Goal: Navigation & Orientation: Understand site structure

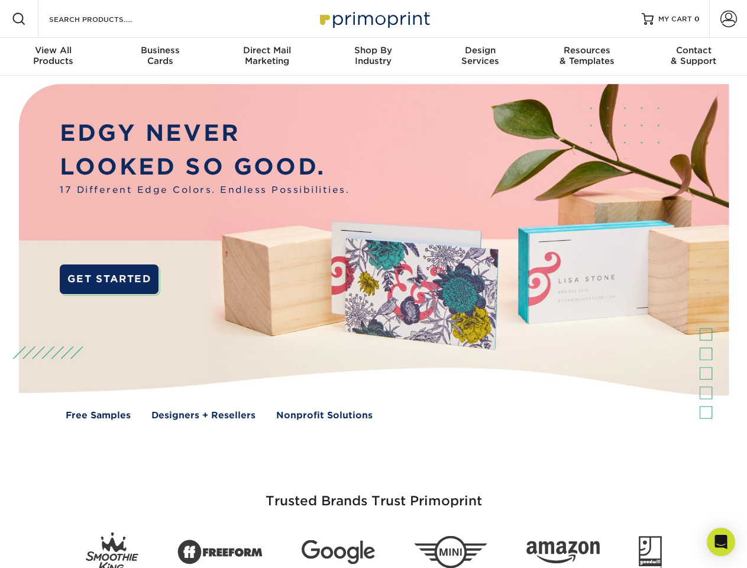
click at [373, 284] on img at bounding box center [374, 261] width 740 height 370
click at [19, 19] on span at bounding box center [19, 19] width 14 height 14
click at [729, 19] on span at bounding box center [729, 19] width 17 height 17
click at [53, 57] on div "View All Products" at bounding box center [53, 55] width 107 height 21
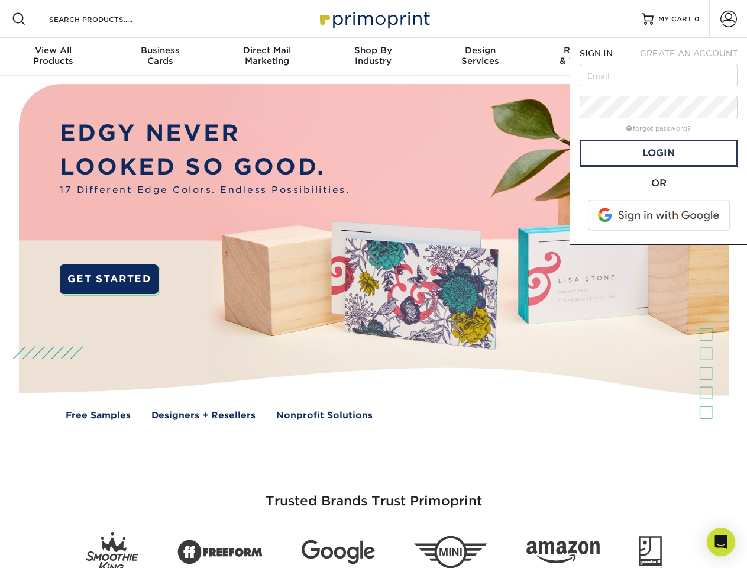
click at [160, 57] on div "Business Cards" at bounding box center [160, 55] width 107 height 21
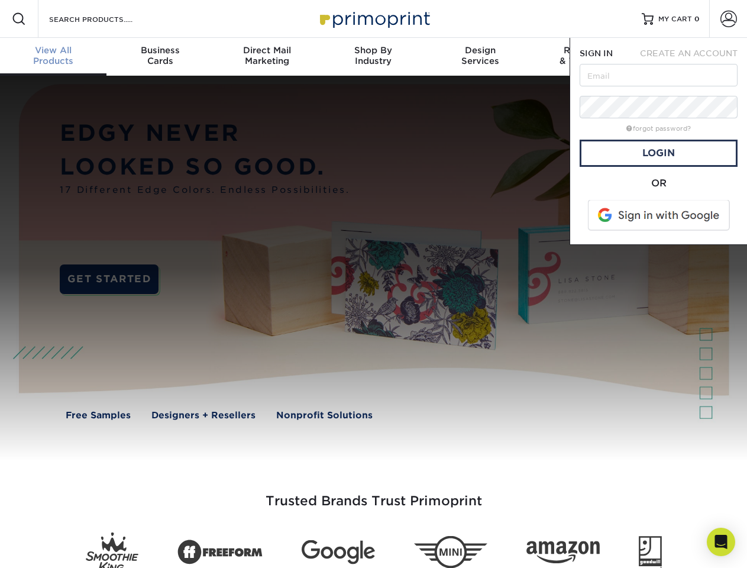
click at [267, 57] on div "Direct Mail Marketing" at bounding box center [267, 55] width 107 height 21
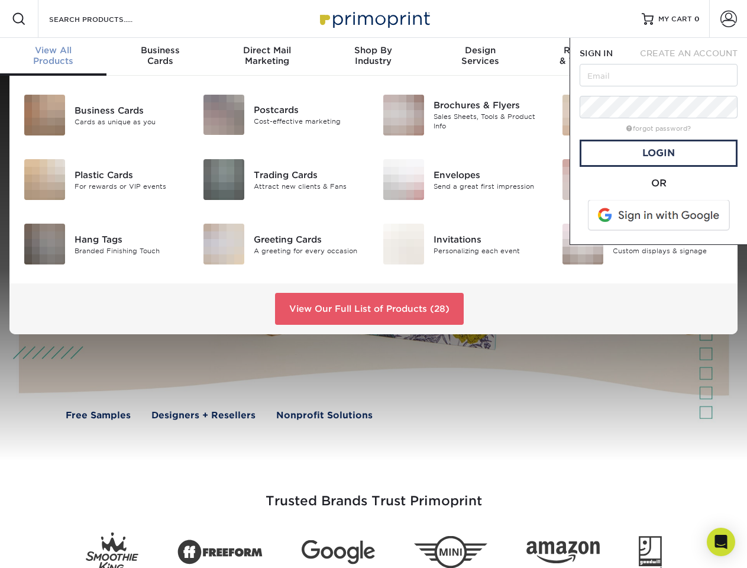
click at [373, 57] on div "Shop By Industry" at bounding box center [373, 55] width 107 height 21
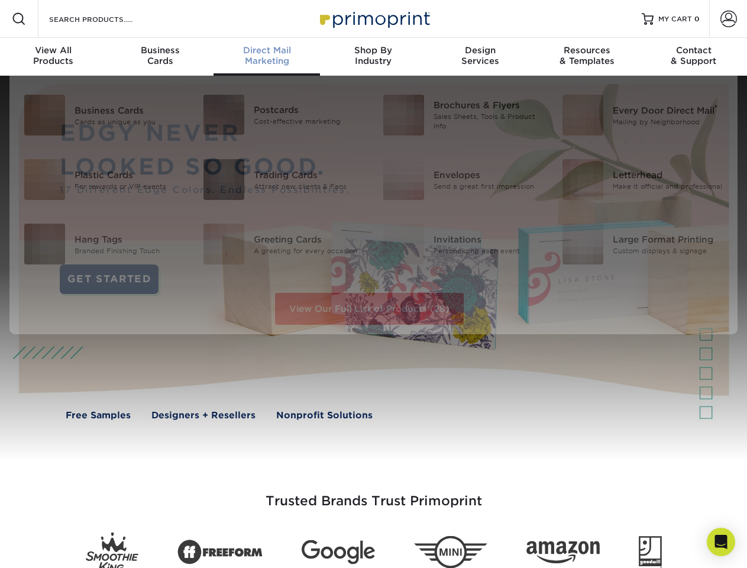
click at [481, 57] on div "Design Services" at bounding box center [480, 55] width 107 height 21
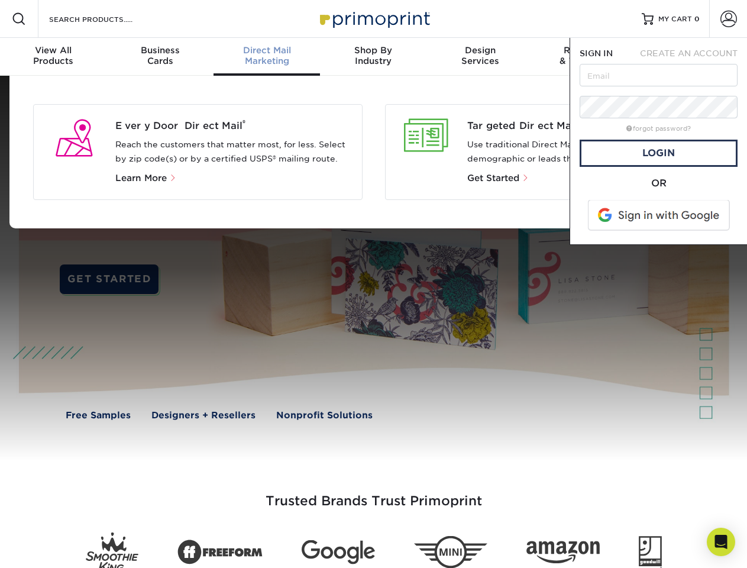
click at [587, 57] on span "SIGN IN" at bounding box center [596, 53] width 33 height 9
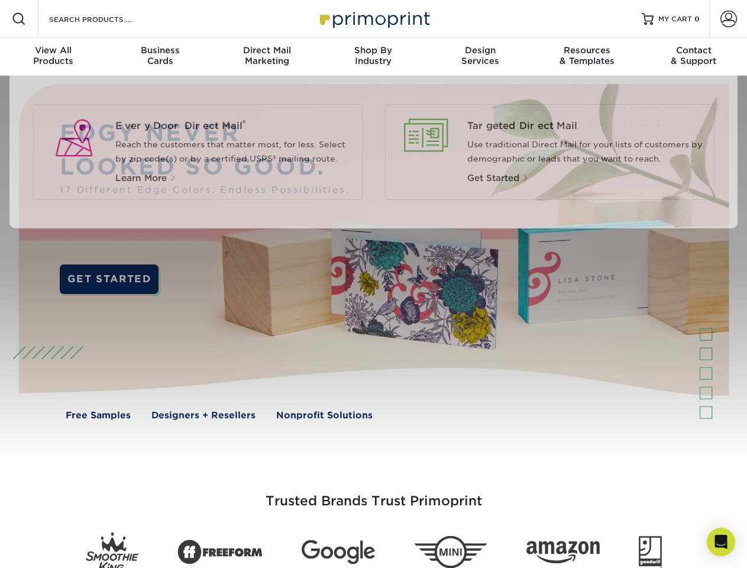
click at [694, 57] on div "Contact & Support" at bounding box center [694, 55] width 107 height 21
